Goal: Information Seeking & Learning: Learn about a topic

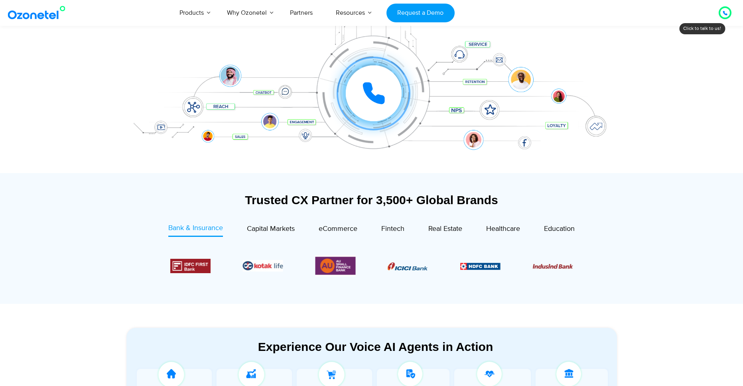
scroll to position [114, 0]
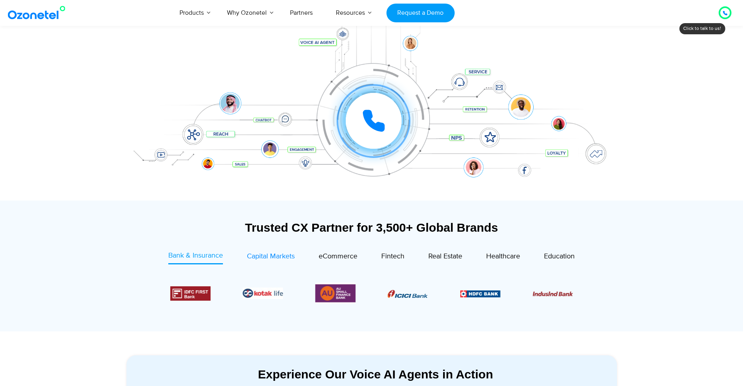
click at [277, 256] on span "Capital Markets" at bounding box center [271, 256] width 48 height 9
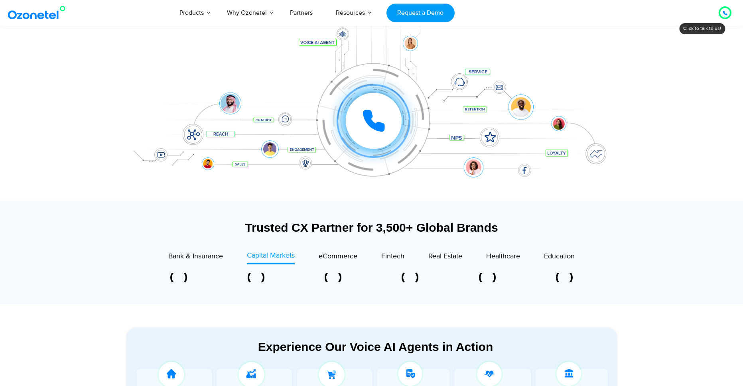
drag, startPoint x: 336, startPoint y: 254, endPoint x: 377, endPoint y: 256, distance: 41.5
click at [336, 254] on span "eCommerce" at bounding box center [337, 256] width 39 height 9
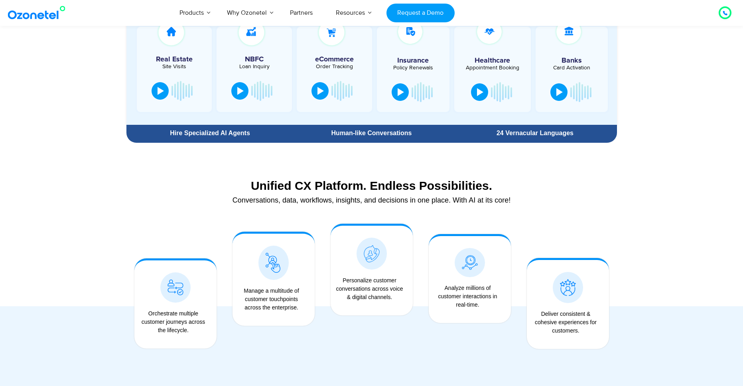
scroll to position [504, 0]
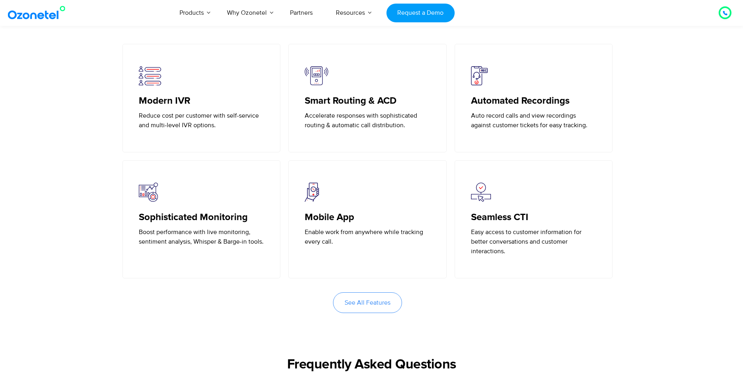
scroll to position [1752, 0]
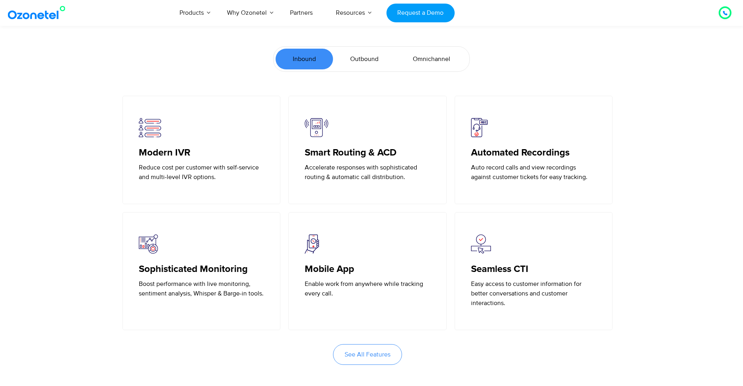
click at [370, 60] on span "Outbound" at bounding box center [364, 59] width 28 height 10
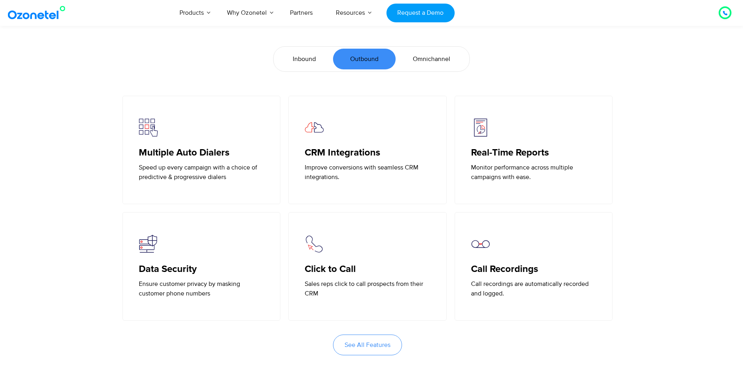
click at [447, 60] on span "Omnichannel" at bounding box center [431, 59] width 37 height 10
